Goal: Register for event/course

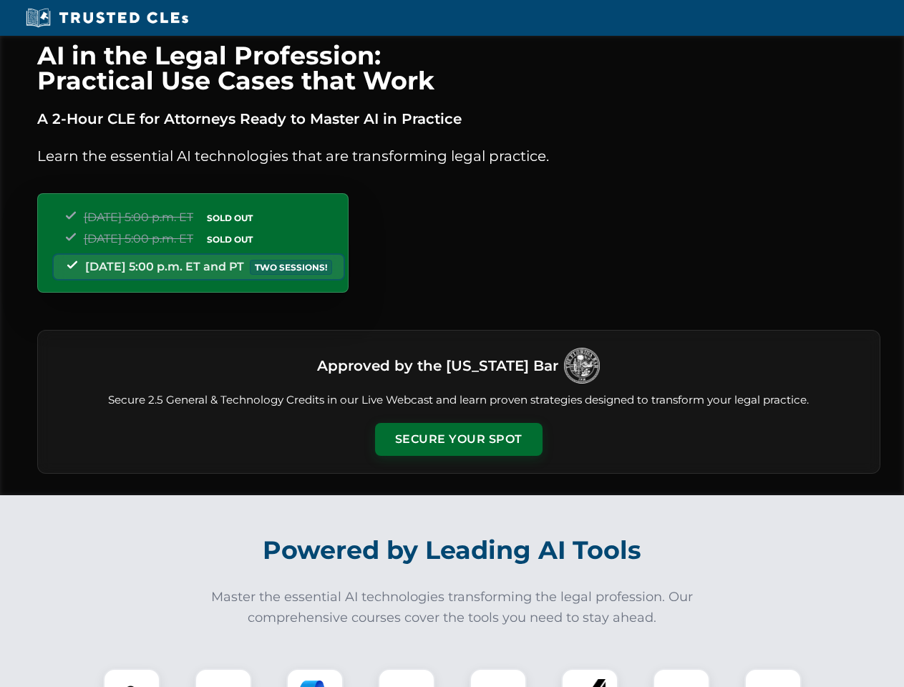
click at [458, 439] on button "Secure Your Spot" at bounding box center [458, 439] width 167 height 33
click at [132, 678] on img at bounding box center [132, 697] width 42 height 42
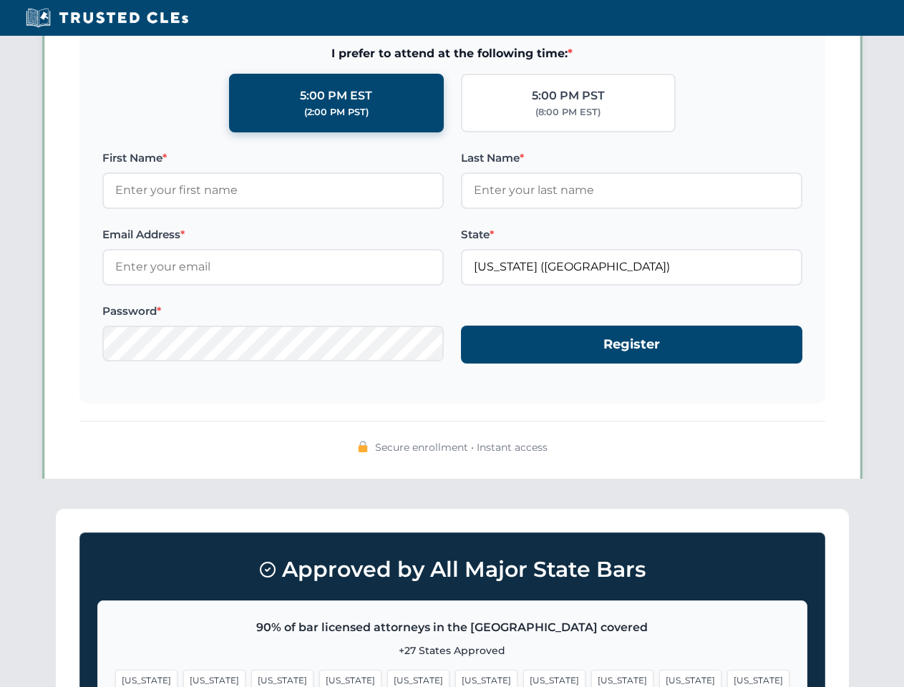
click at [523, 678] on span "[US_STATE]" at bounding box center [554, 680] width 62 height 21
click at [659, 678] on span "[US_STATE]" at bounding box center [690, 680] width 62 height 21
